Goal: Information Seeking & Learning: Learn about a topic

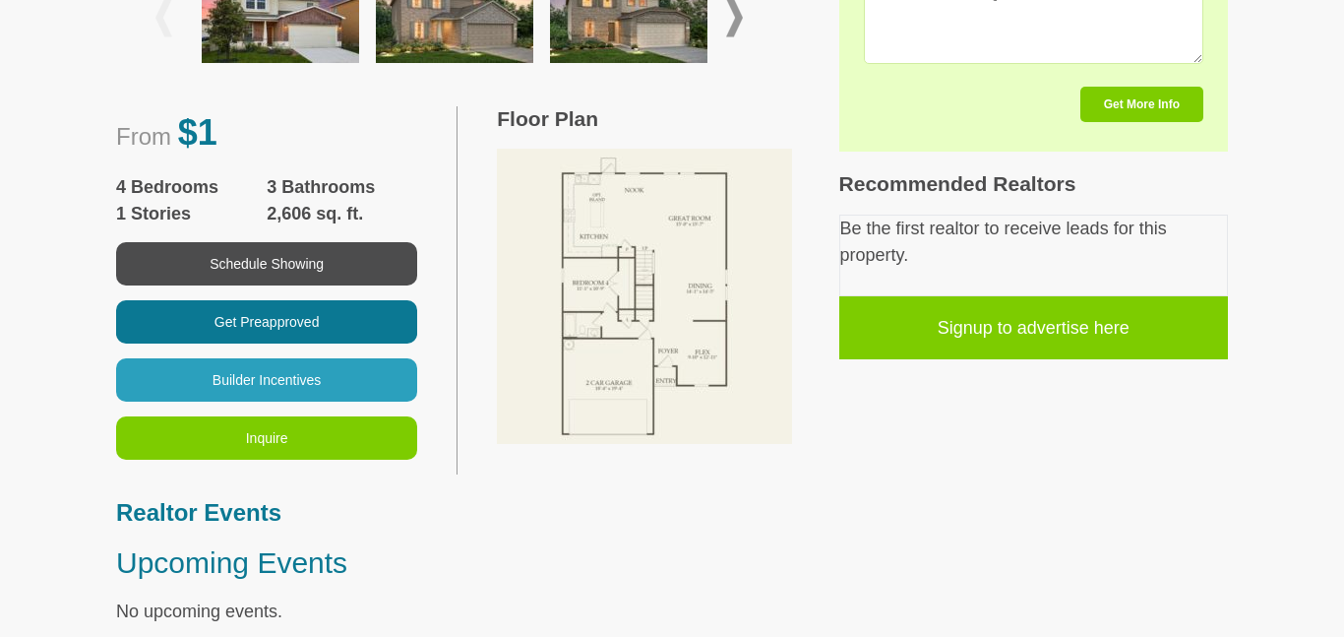
scroll to position [926, 0]
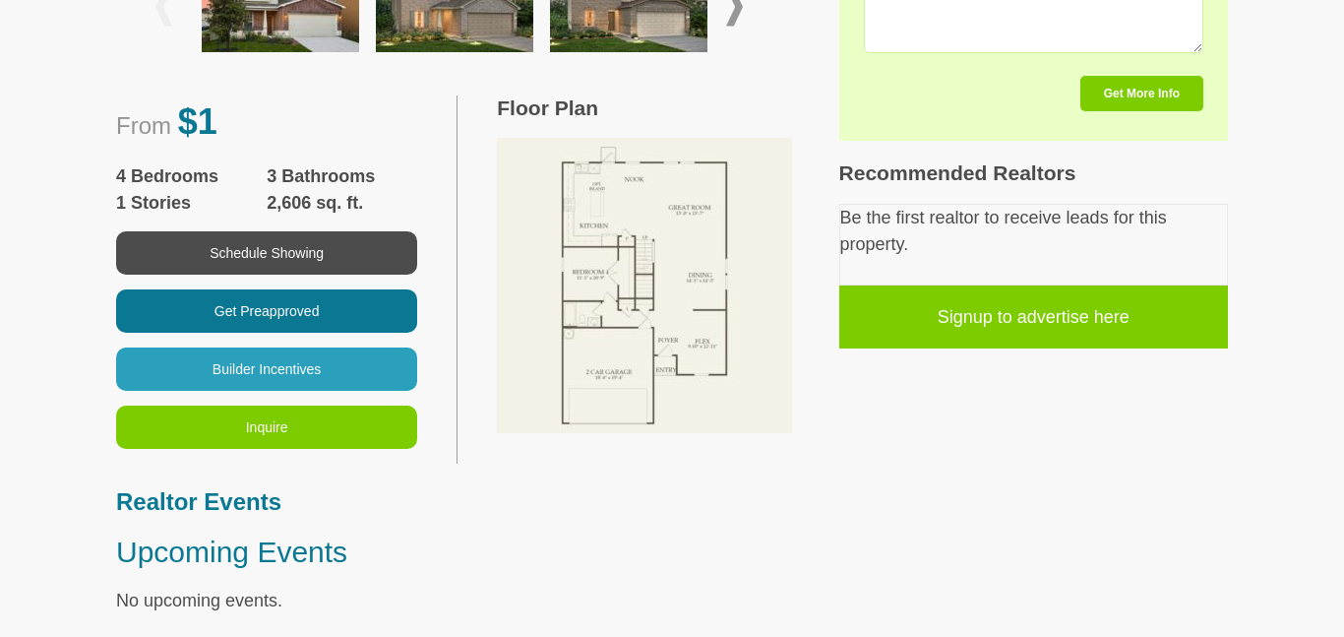
click at [760, 292] on img at bounding box center [644, 285] width 295 height 295
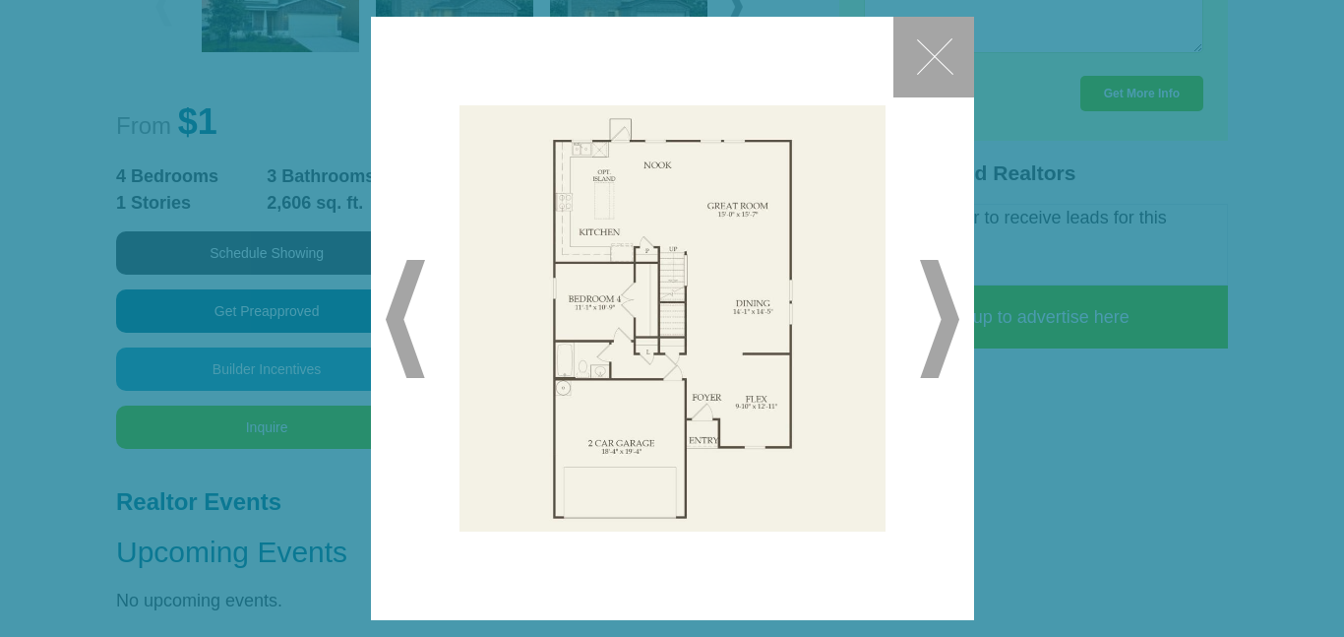
click at [929, 291] on span "▶" at bounding box center [939, 319] width 39 height 118
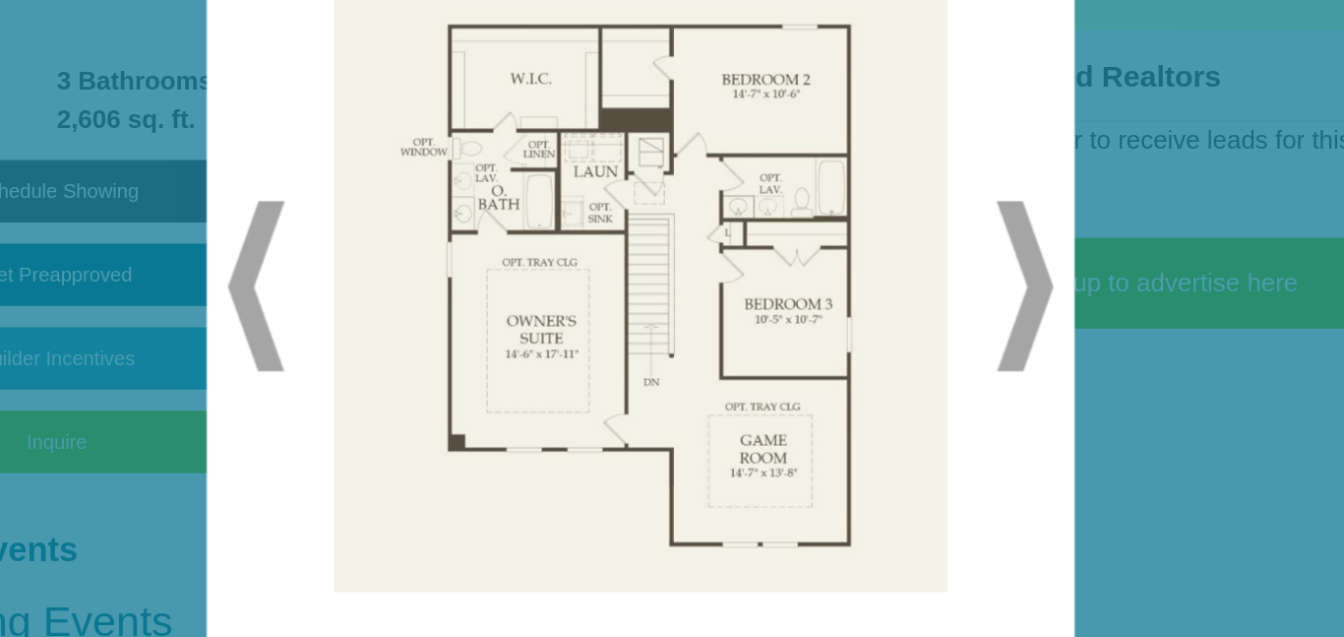
click at [402, 346] on span "◀" at bounding box center [405, 319] width 39 height 118
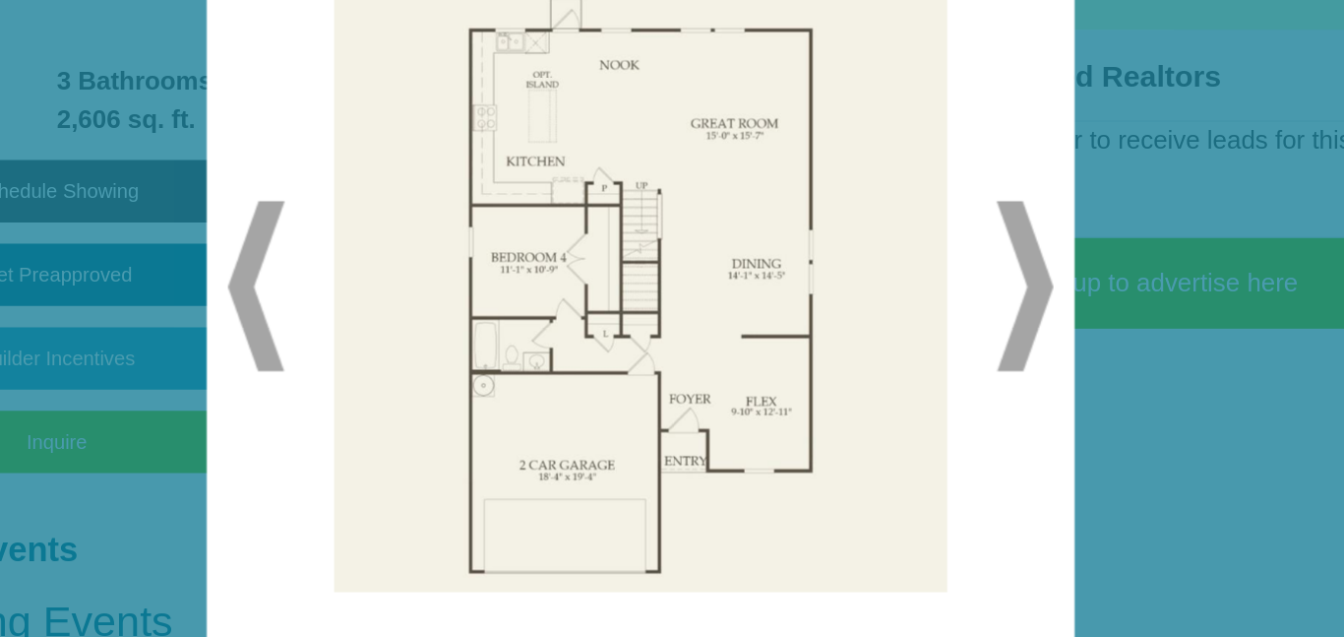
click at [949, 306] on span "▶" at bounding box center [939, 319] width 39 height 118
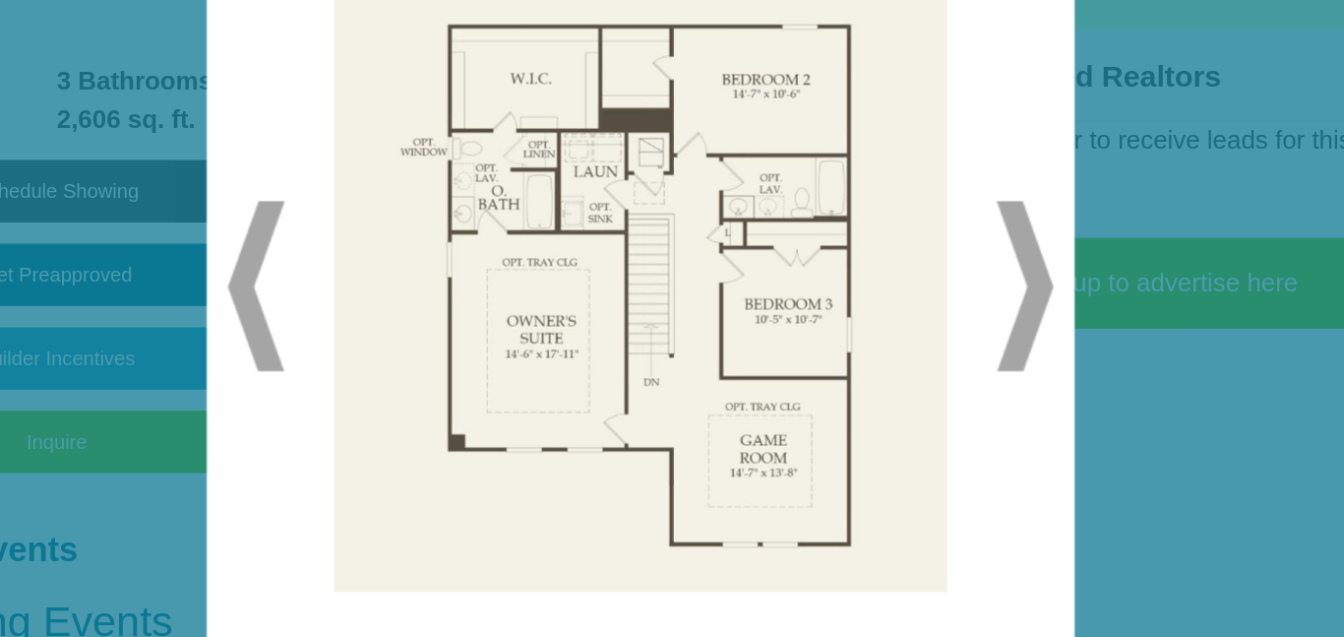
click at [415, 353] on span "◀" at bounding box center [405, 319] width 39 height 118
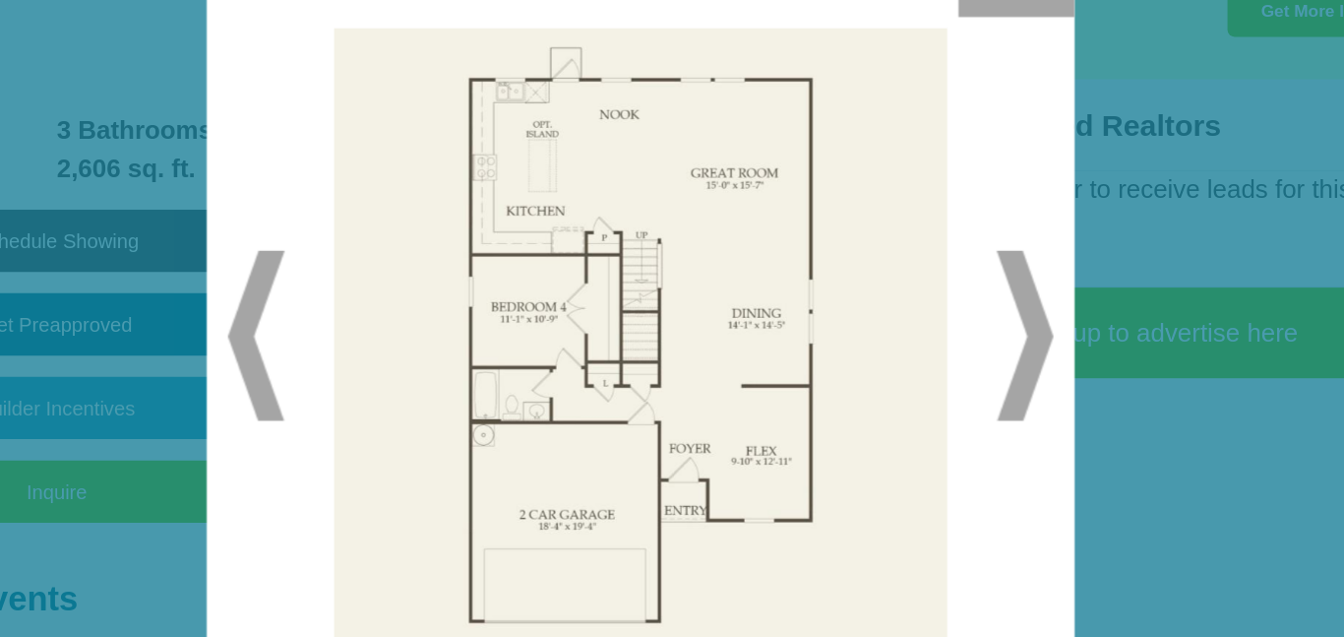
click at [953, 308] on span "▶" at bounding box center [939, 319] width 39 height 118
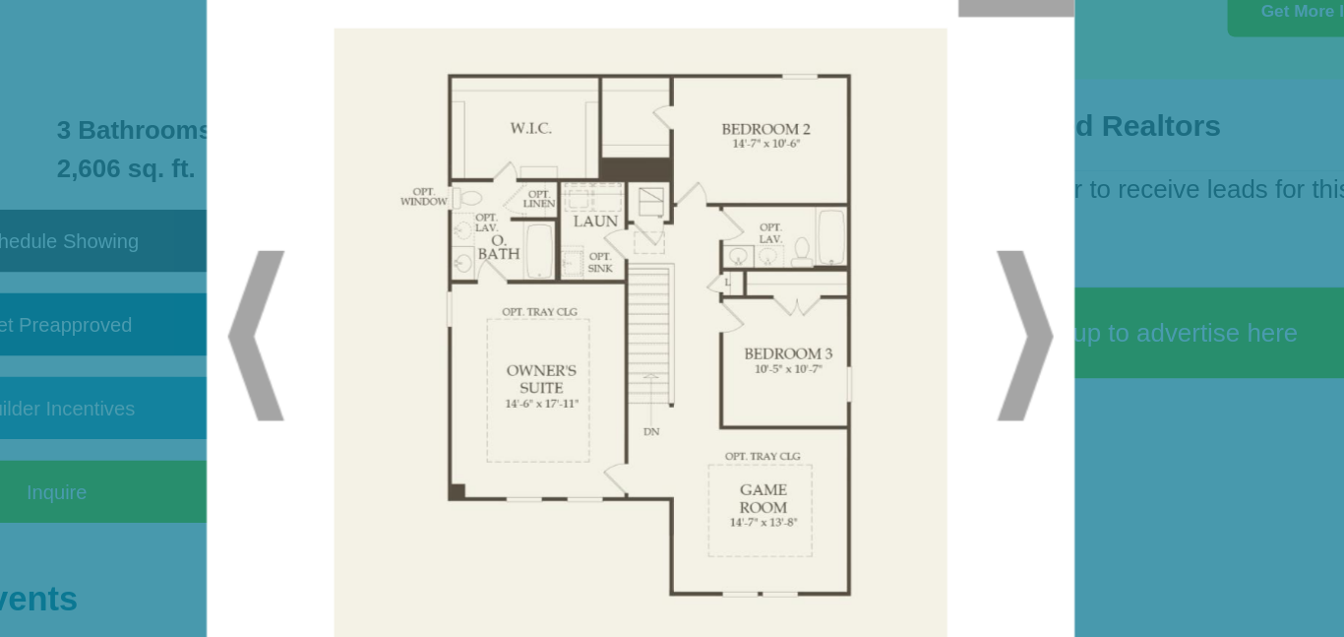
click at [956, 295] on span "▶" at bounding box center [939, 319] width 39 height 118
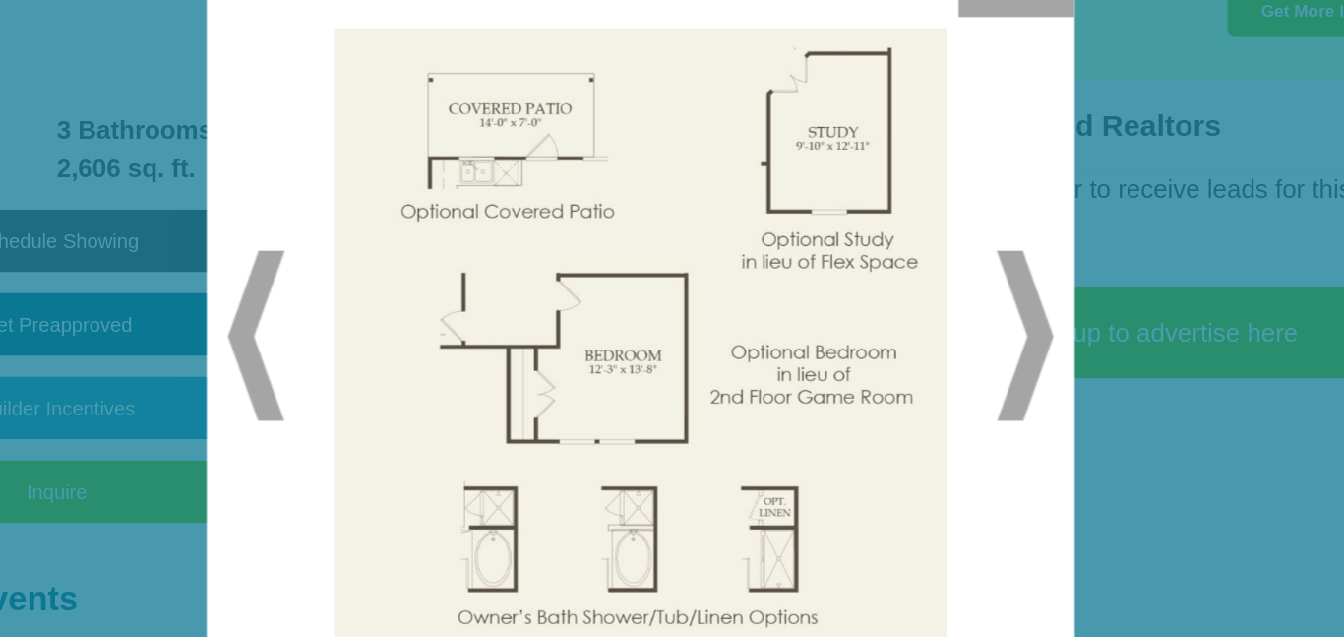
click at [401, 318] on span "◀" at bounding box center [405, 319] width 39 height 118
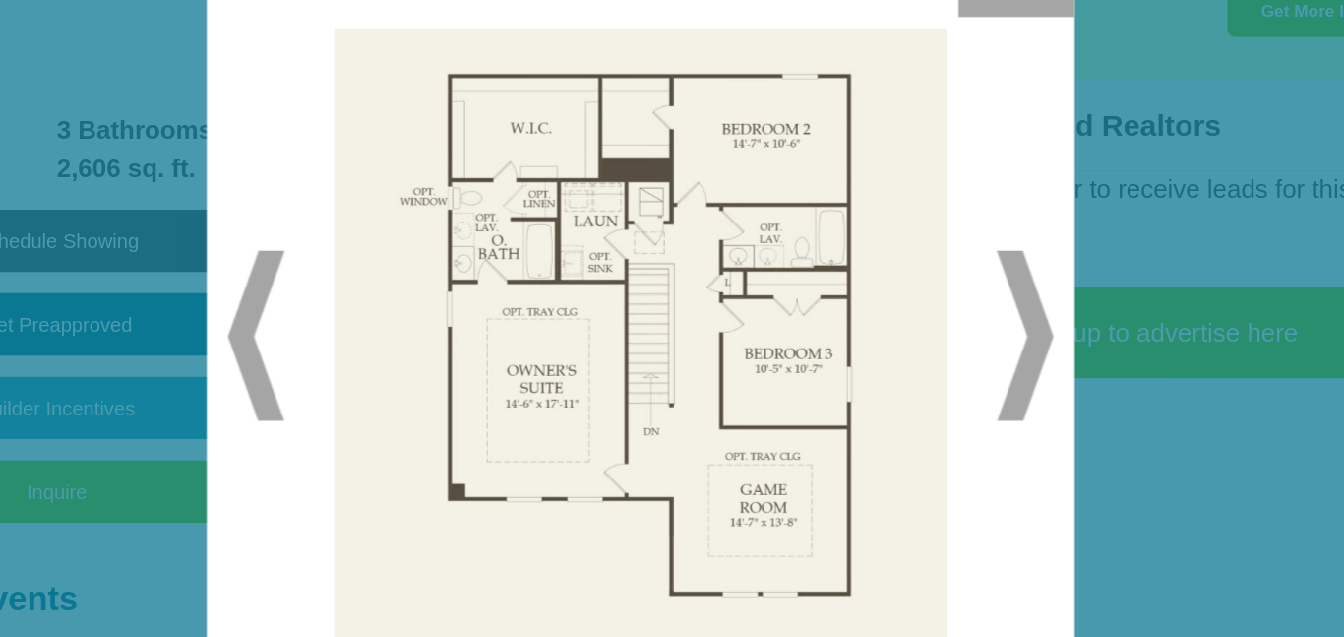
click at [949, 281] on span "▶" at bounding box center [939, 319] width 39 height 118
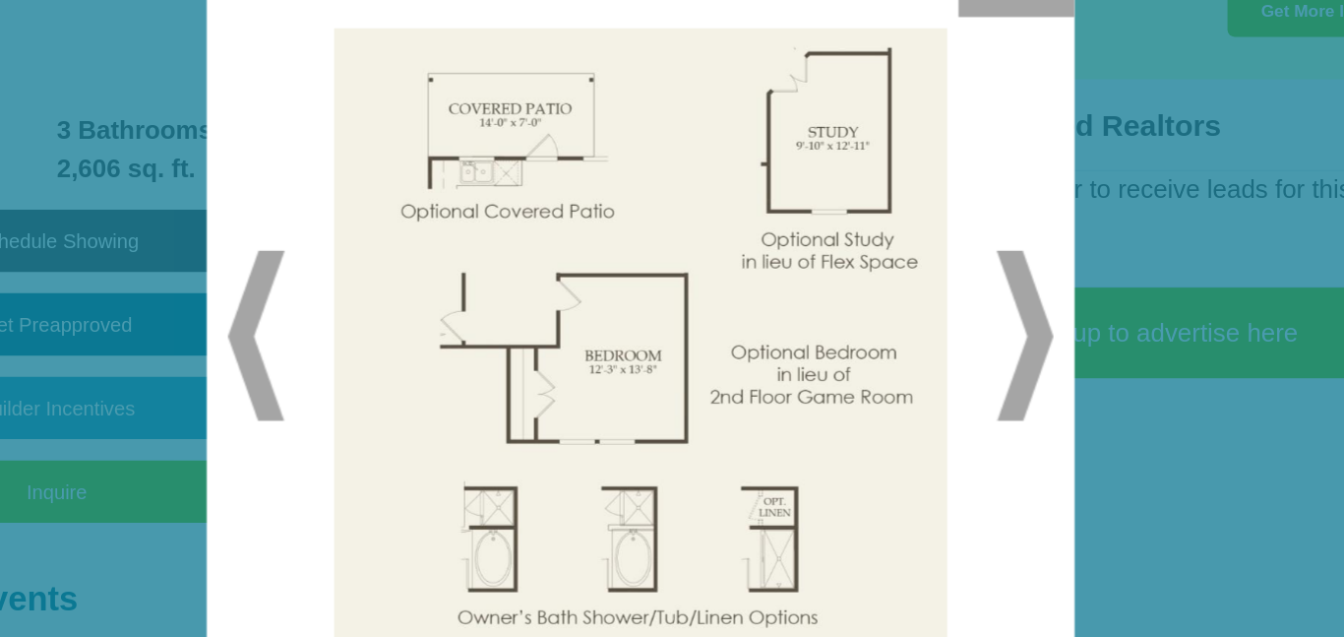
click at [957, 301] on span "▶" at bounding box center [939, 319] width 39 height 118
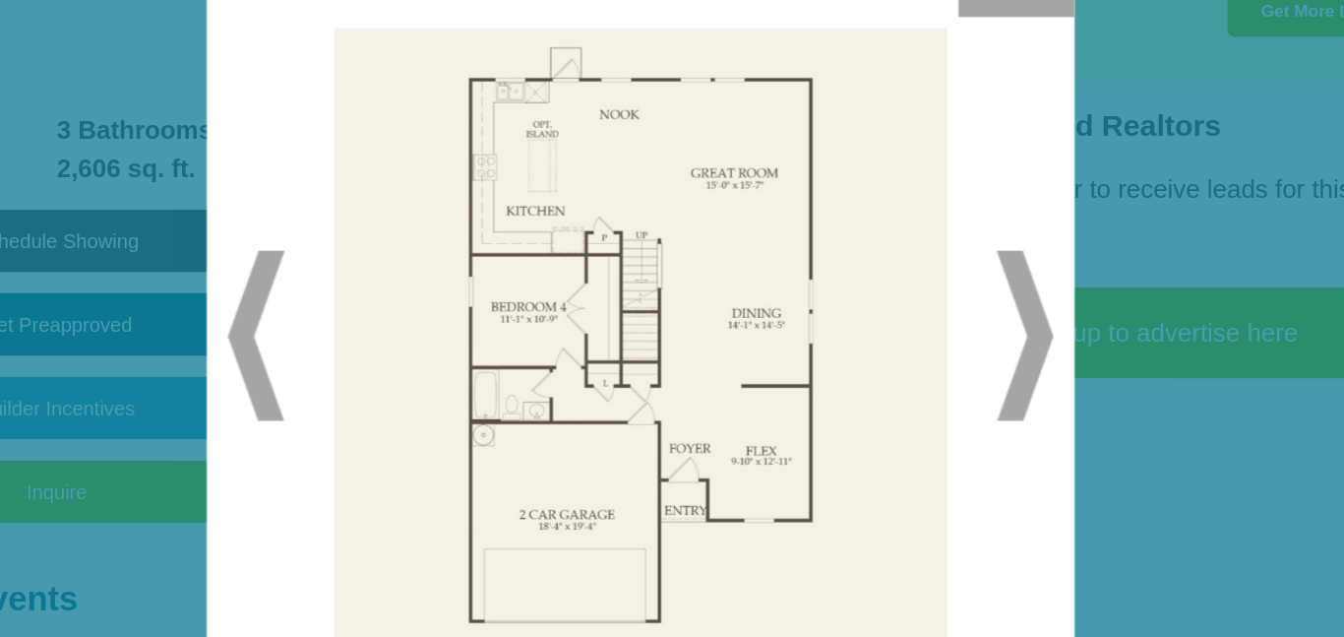
click at [946, 283] on span "▶" at bounding box center [939, 319] width 39 height 118
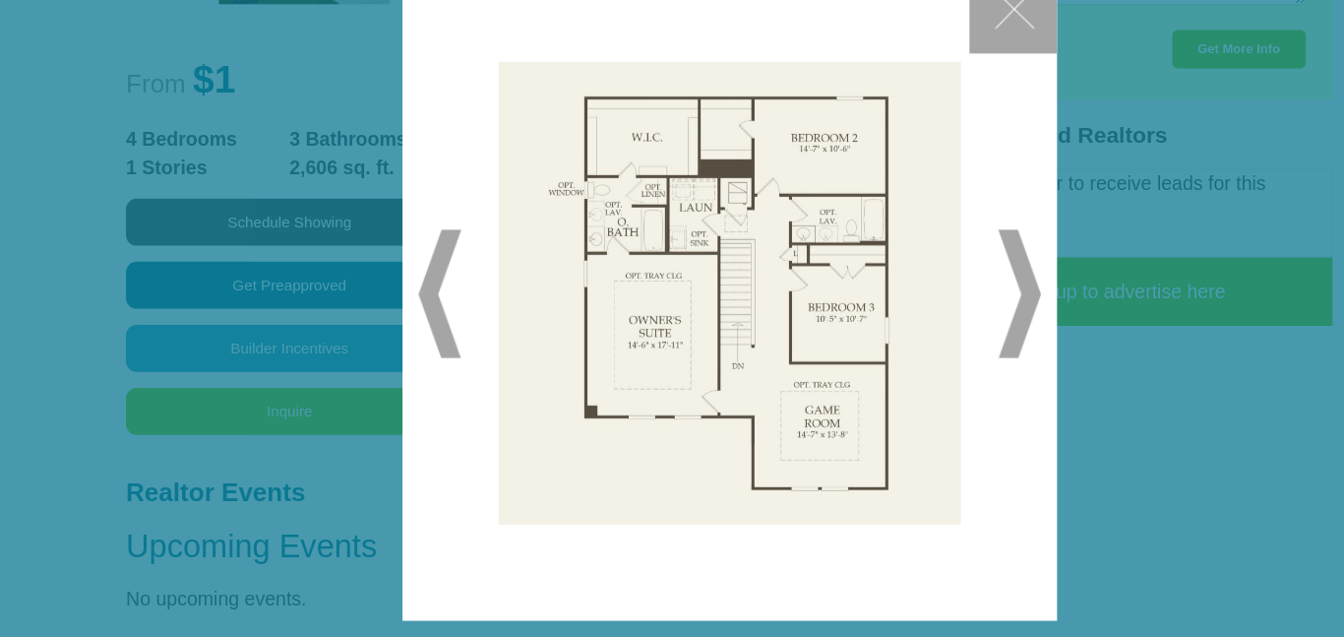
click at [961, 73] on button "✕" at bounding box center [933, 57] width 81 height 81
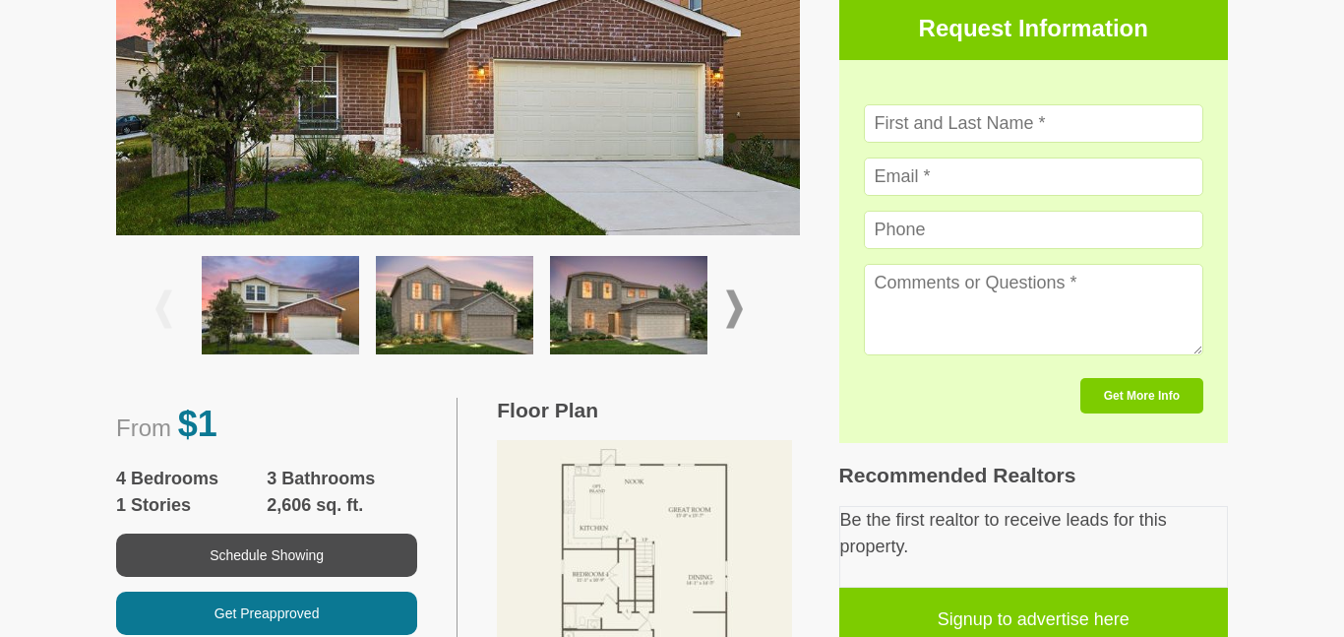
scroll to position [619, 0]
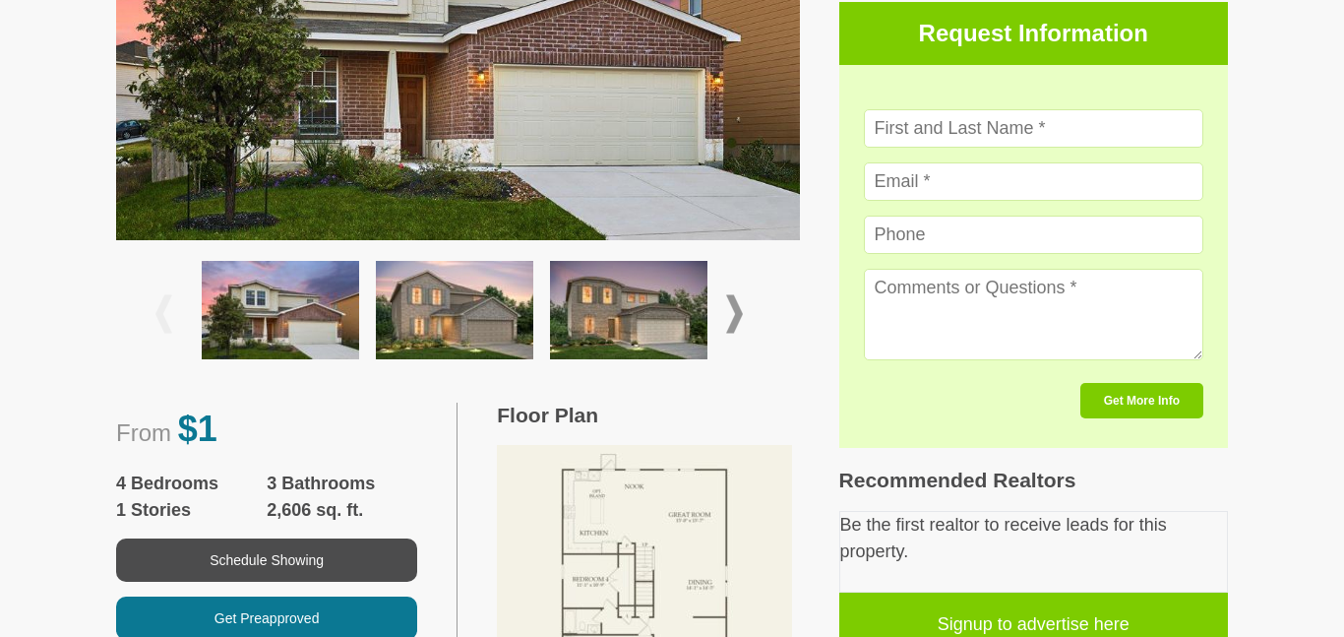
click at [332, 328] on img at bounding box center [280, 310] width 157 height 98
click at [754, 295] on div at bounding box center [457, 314] width 604 height 116
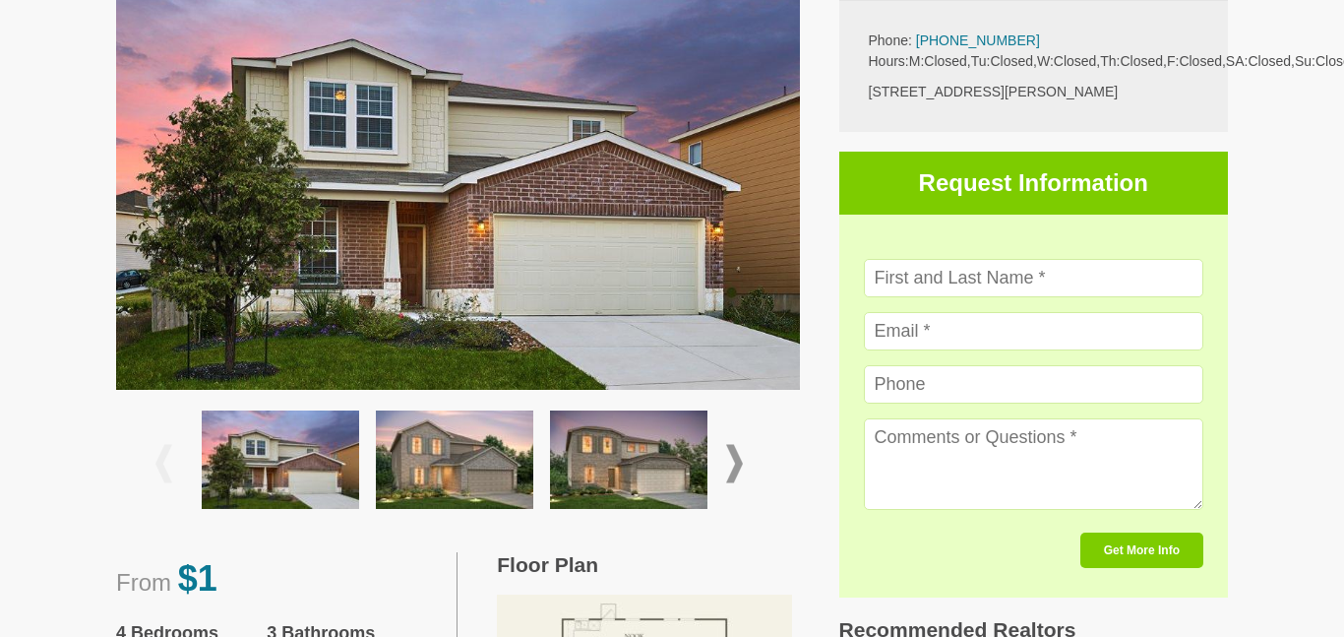
scroll to position [465, 0]
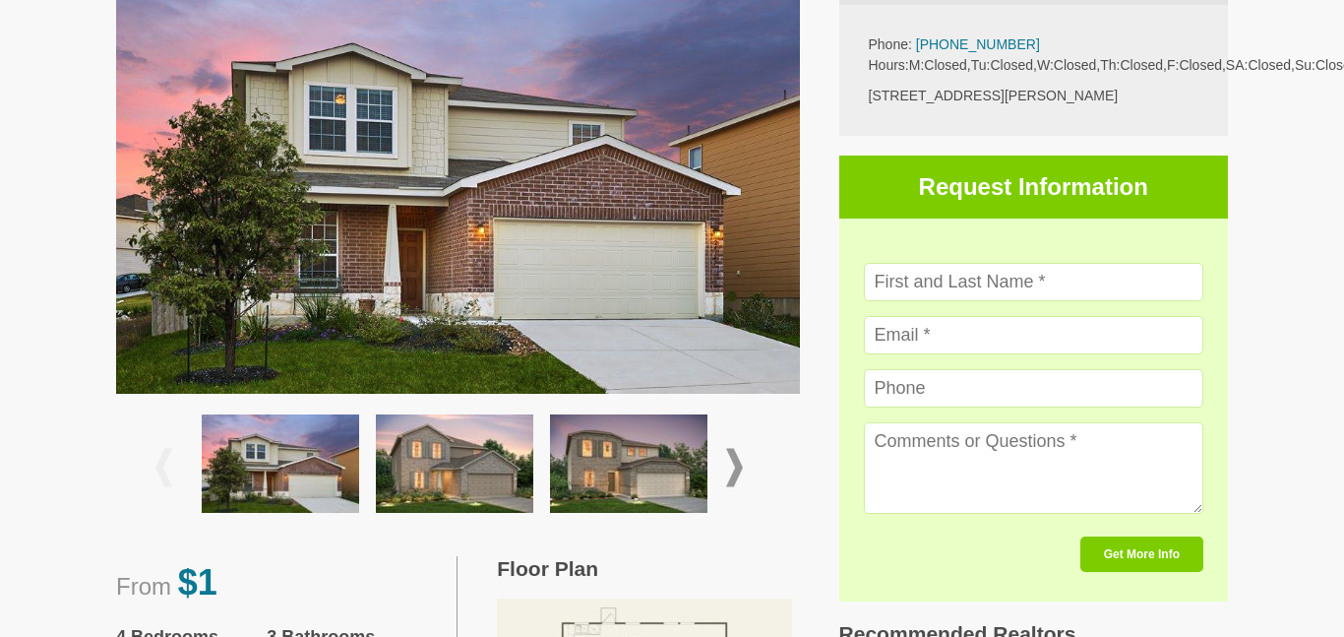
click at [487, 495] on img at bounding box center [454, 463] width 157 height 98
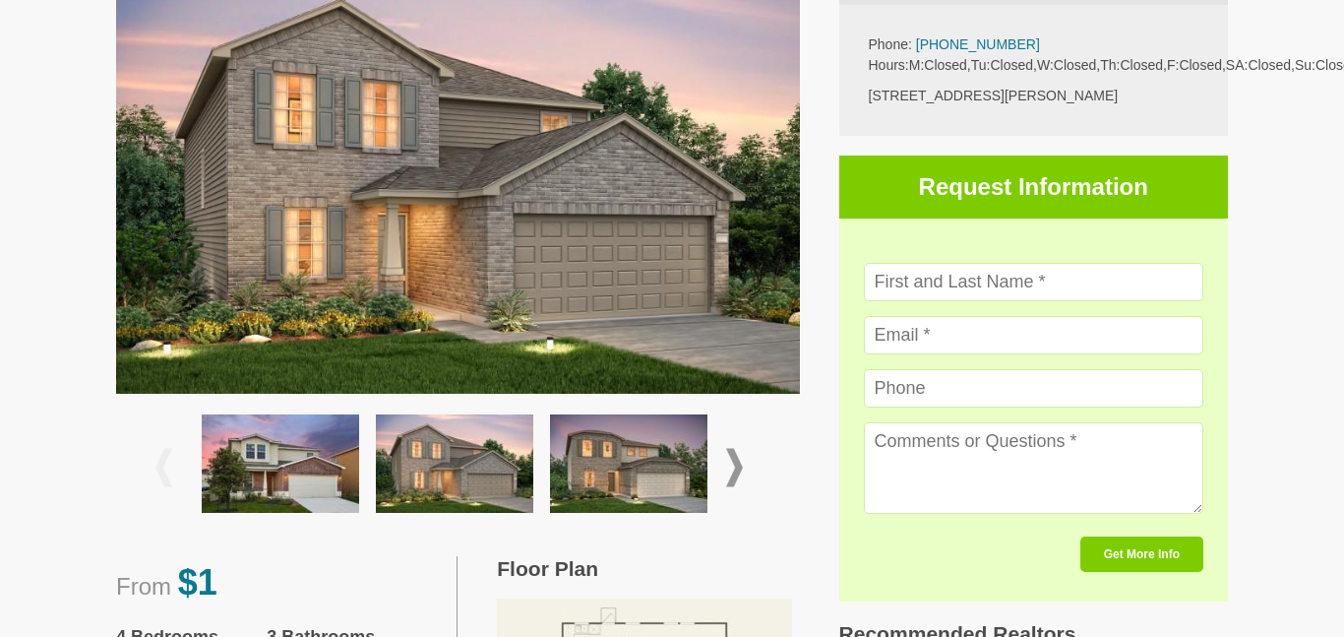
click at [648, 465] on img at bounding box center [628, 463] width 157 height 98
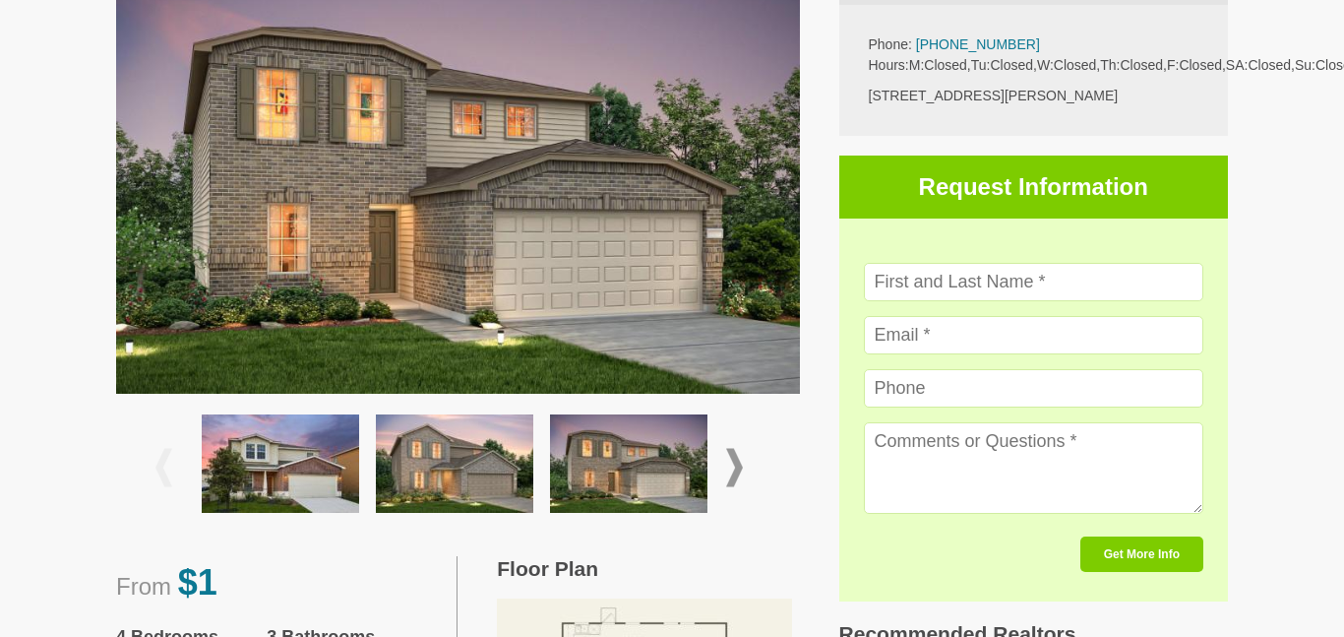
click at [457, 471] on img at bounding box center [454, 463] width 157 height 98
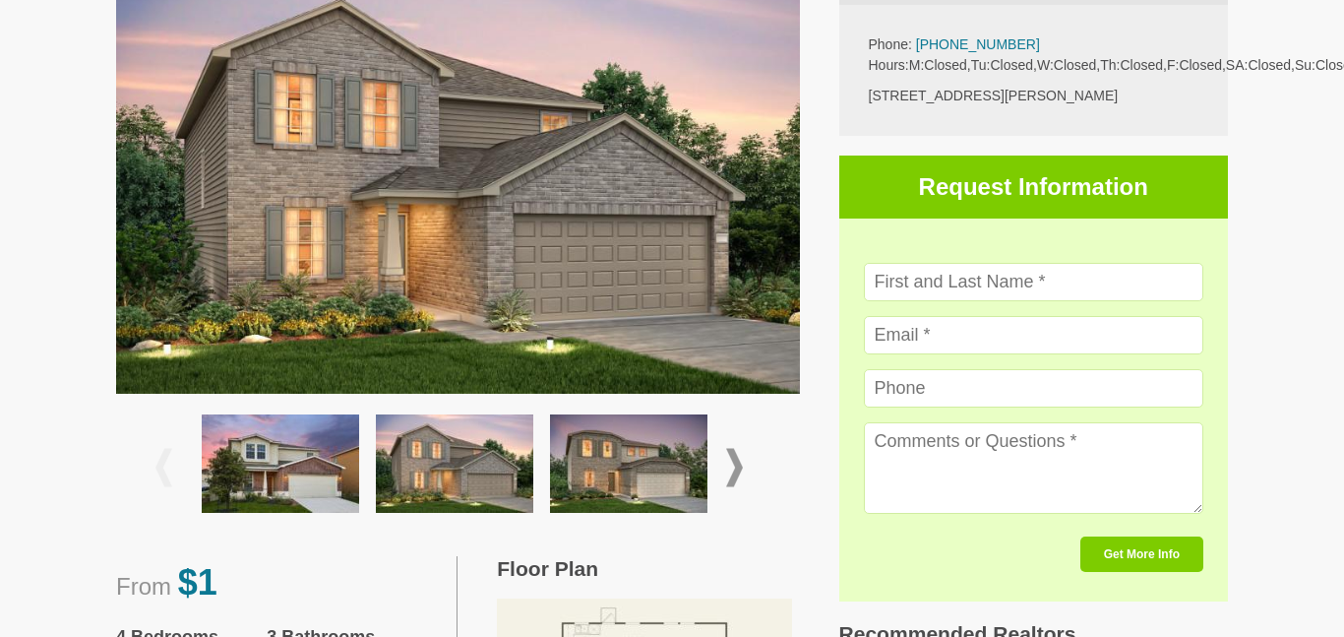
click at [317, 469] on img at bounding box center [280, 463] width 157 height 98
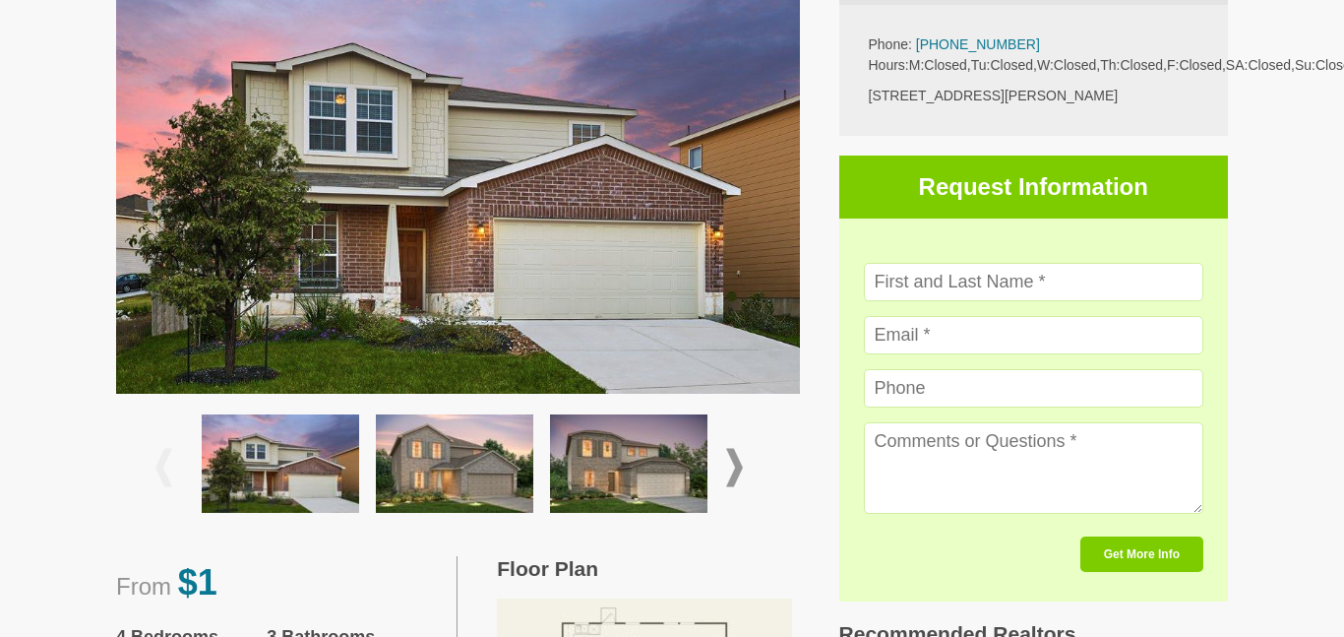
click at [479, 495] on img at bounding box center [454, 463] width 157 height 98
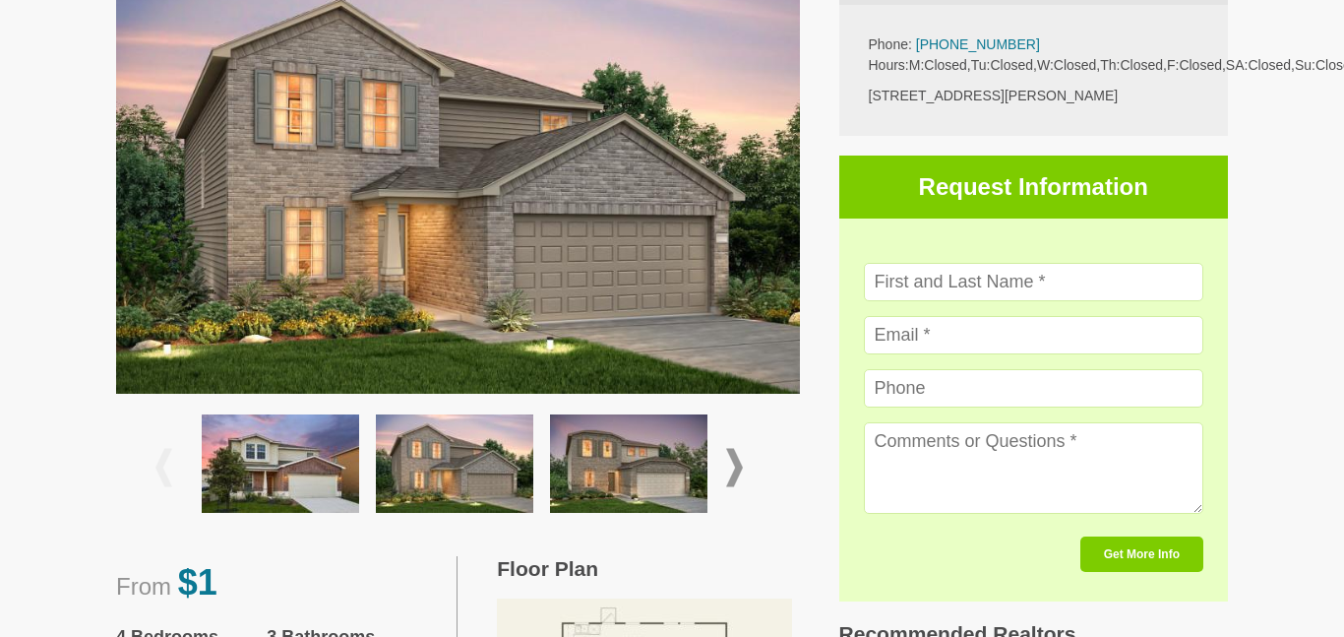
click at [322, 471] on img at bounding box center [280, 463] width 157 height 98
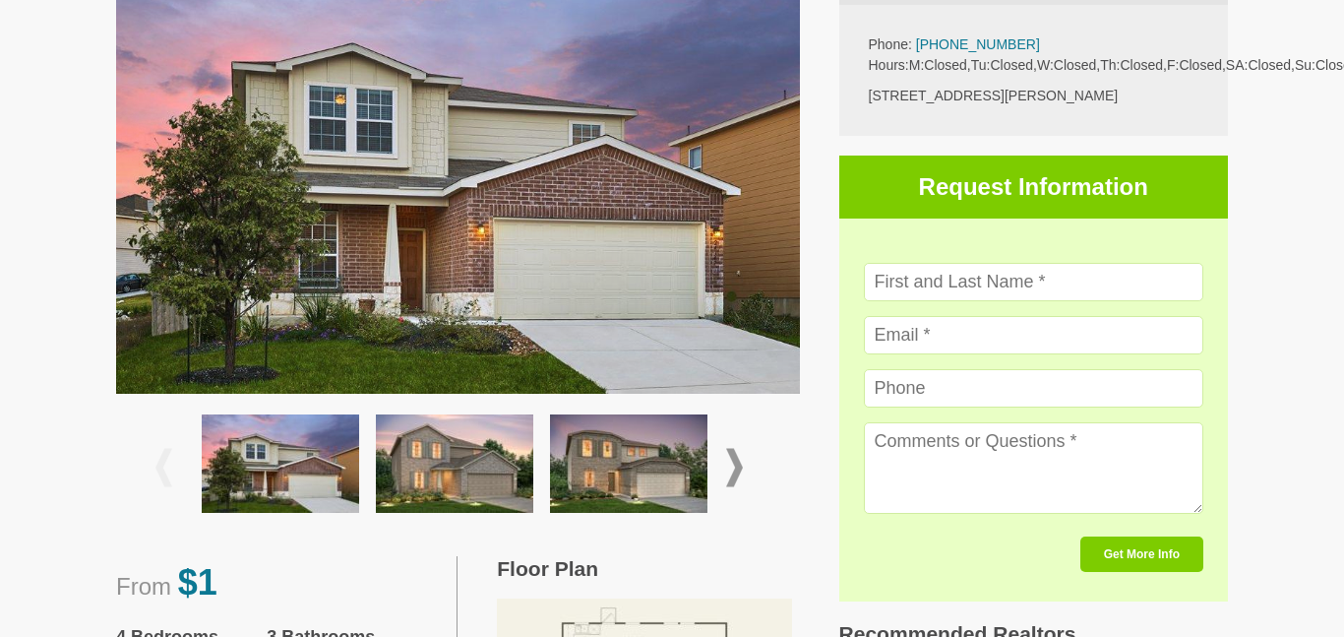
click at [443, 465] on img at bounding box center [454, 463] width 157 height 98
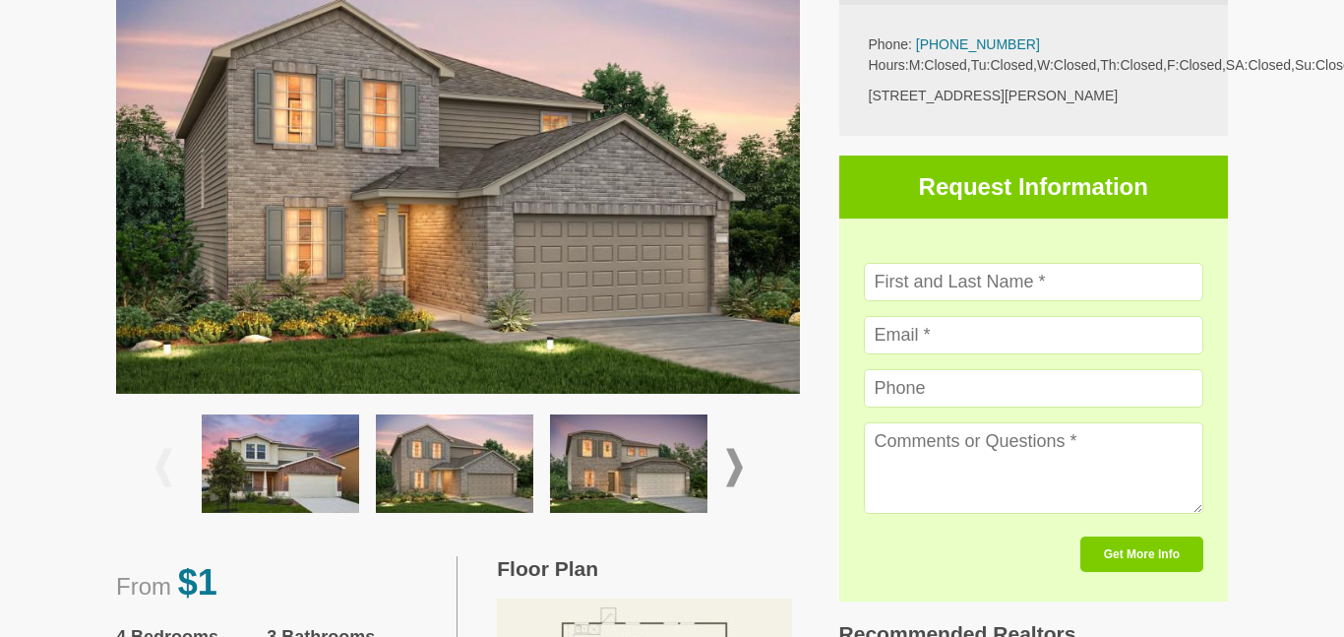
click at [643, 454] on img at bounding box center [628, 463] width 157 height 98
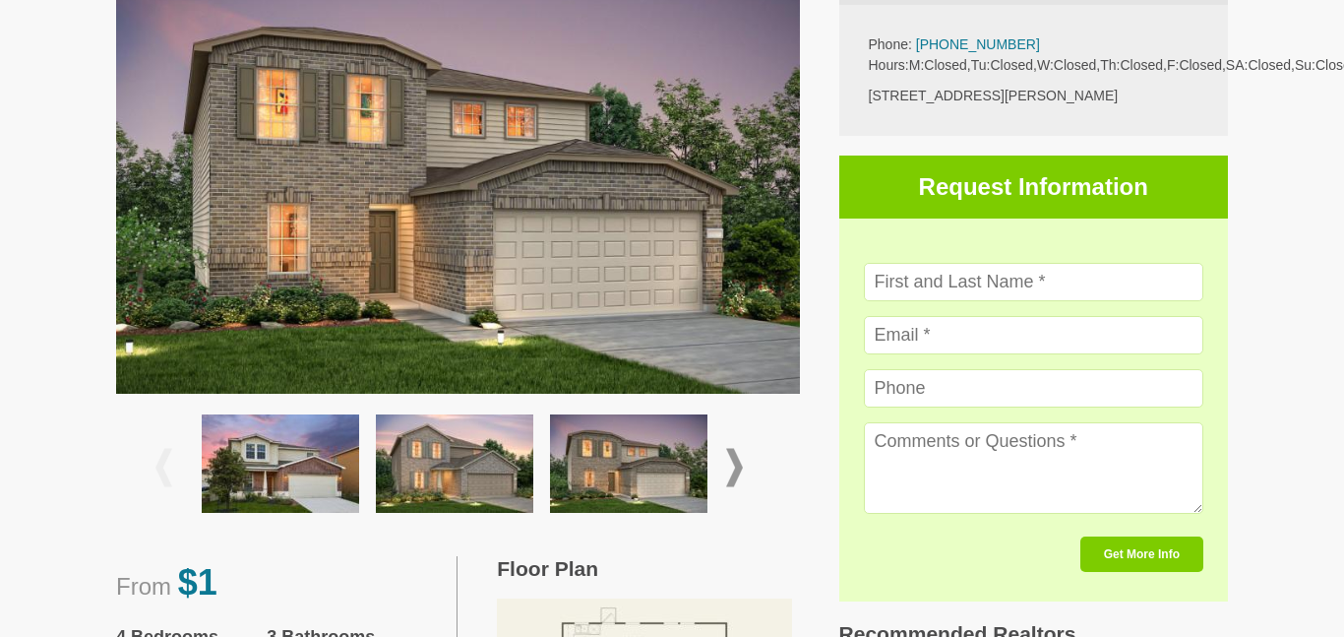
click at [288, 454] on img at bounding box center [280, 463] width 157 height 98
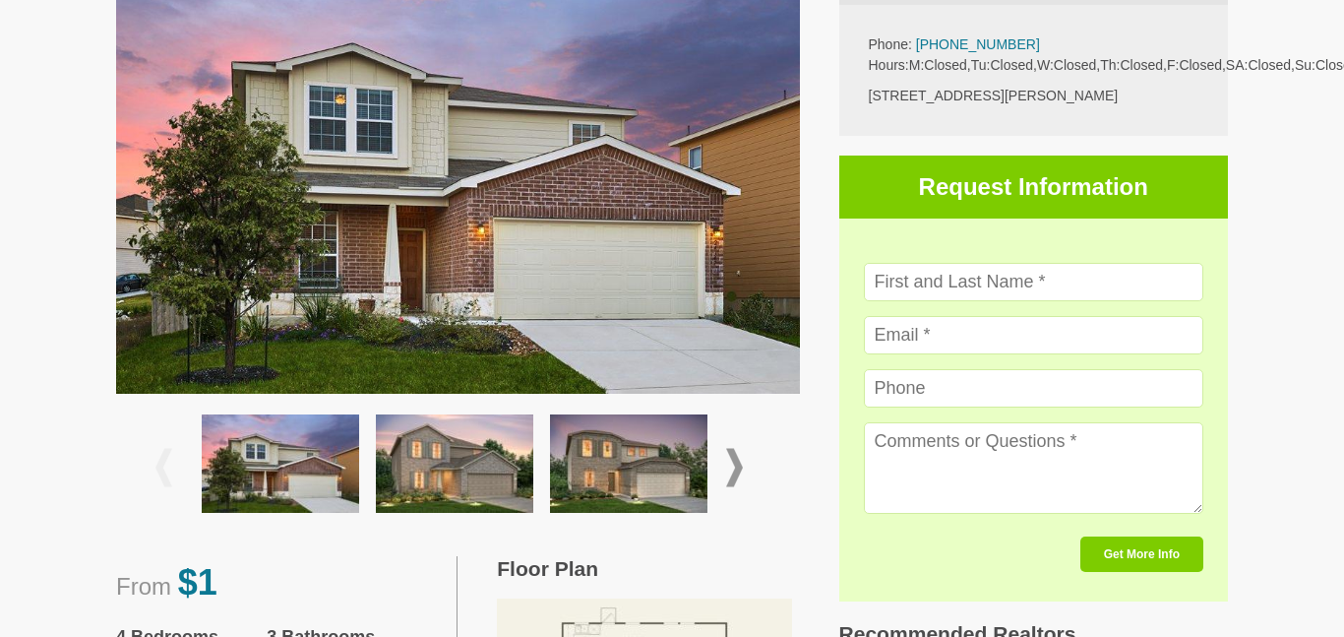
click at [524, 464] on img at bounding box center [454, 463] width 157 height 98
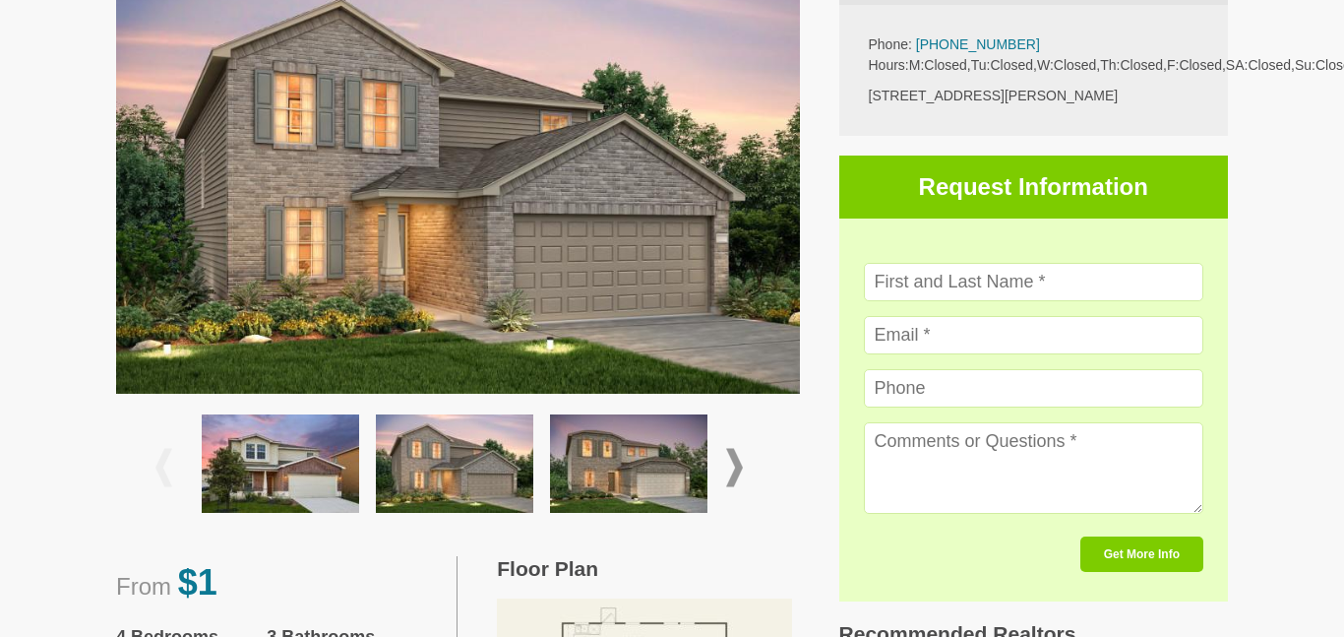
click at [301, 473] on img at bounding box center [280, 463] width 157 height 98
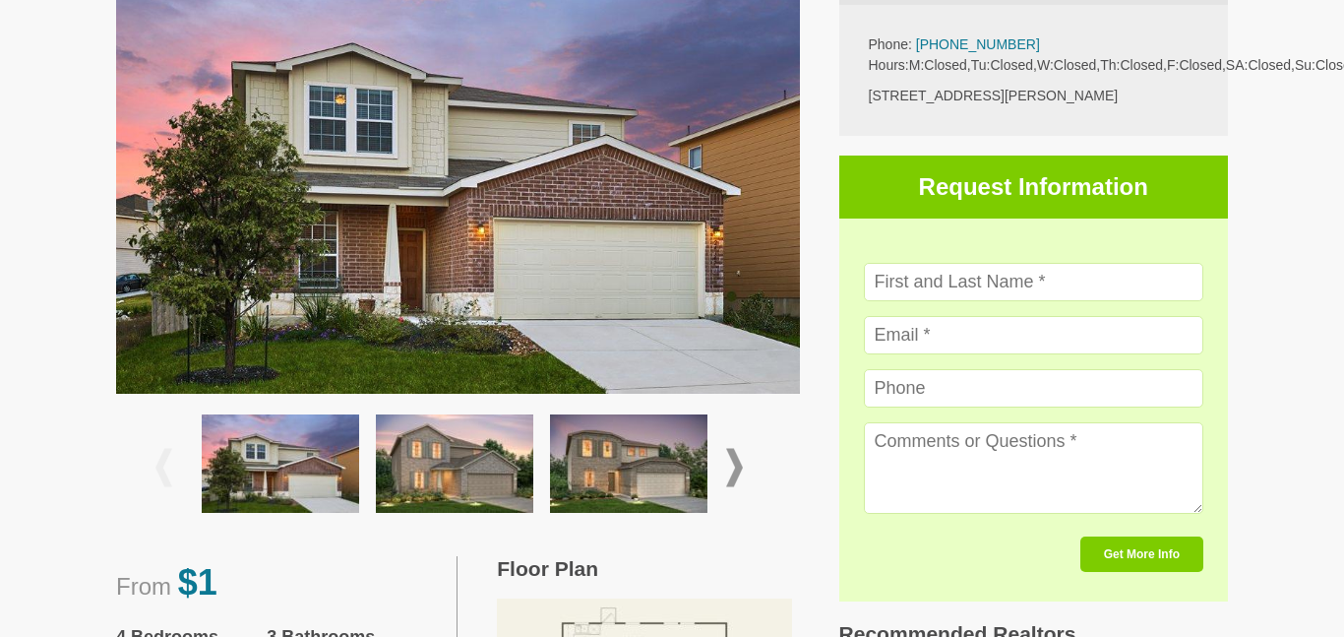
click at [617, 458] on img at bounding box center [628, 463] width 157 height 98
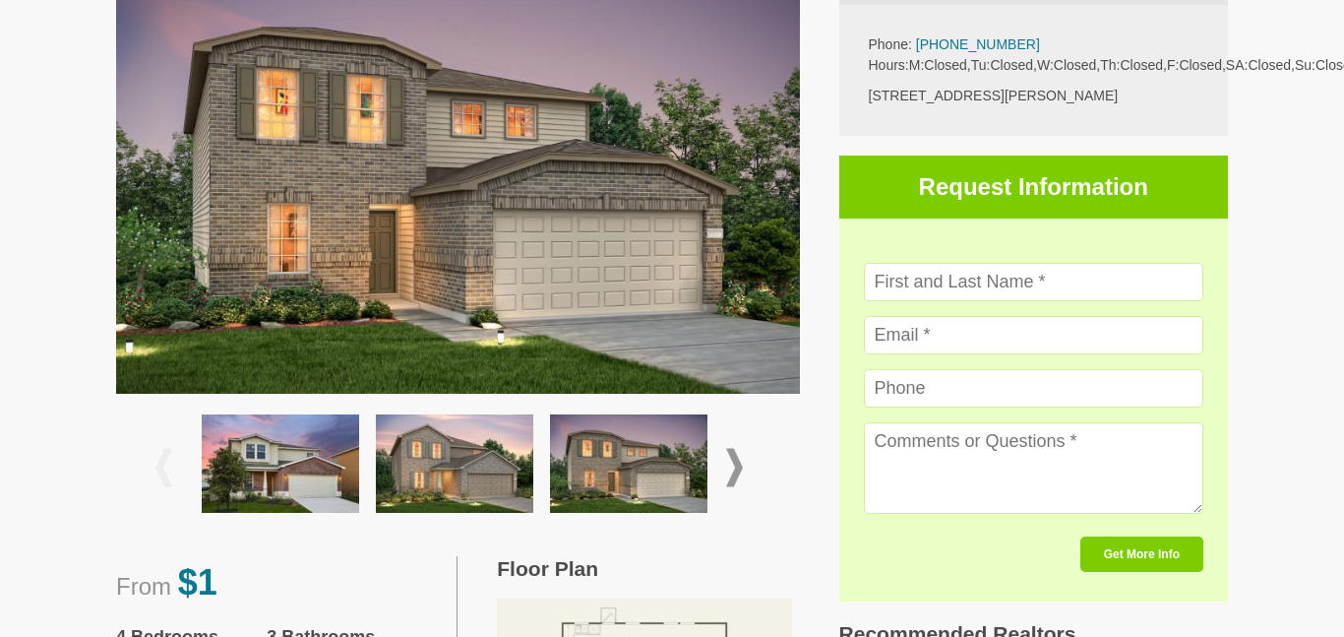
click at [309, 477] on img at bounding box center [280, 463] width 157 height 98
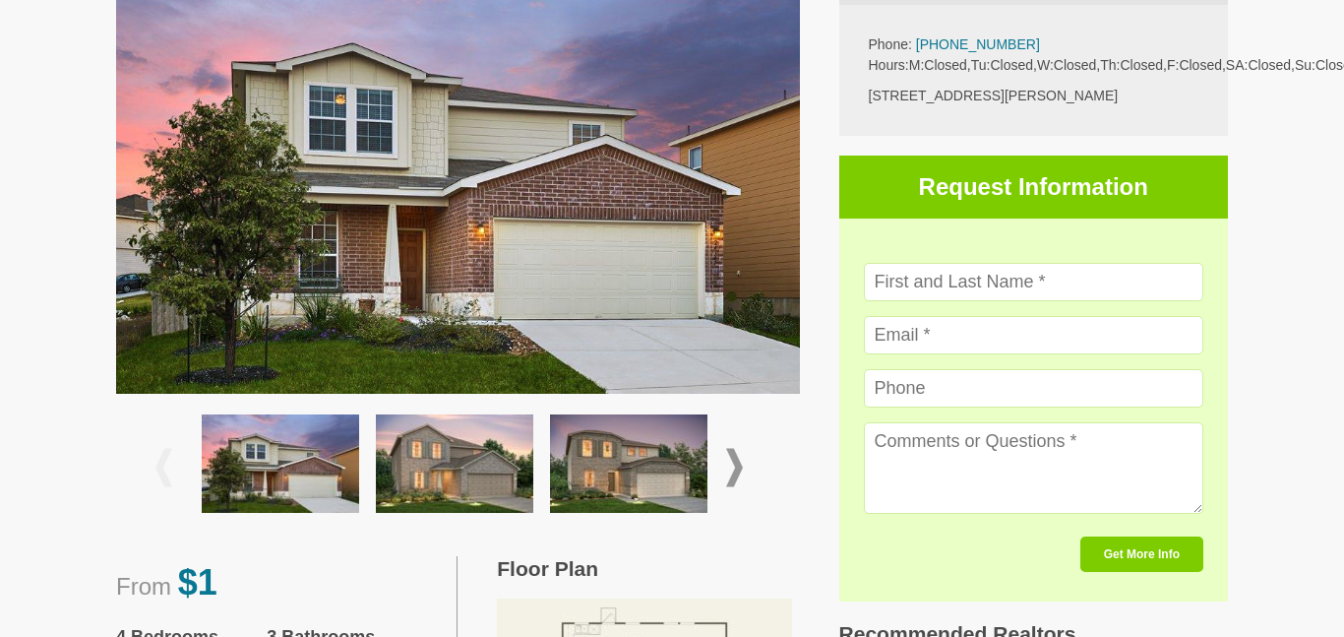
click at [512, 456] on img at bounding box center [454, 463] width 157 height 98
